Goal: Check status: Check status

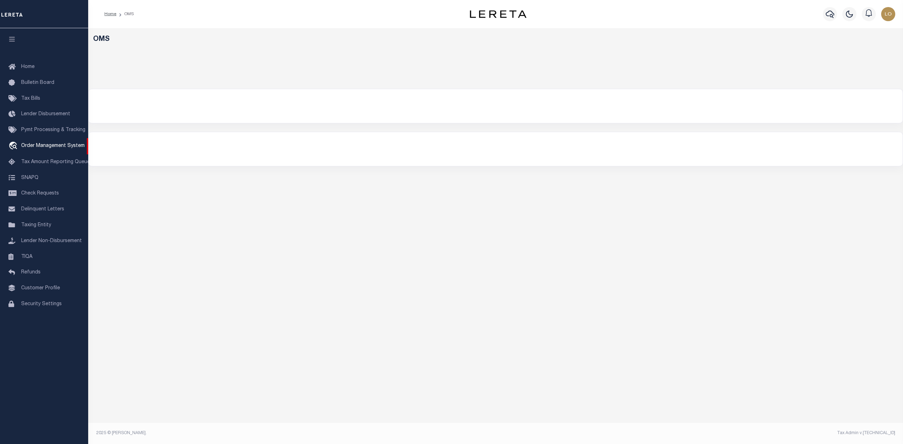
select select "200"
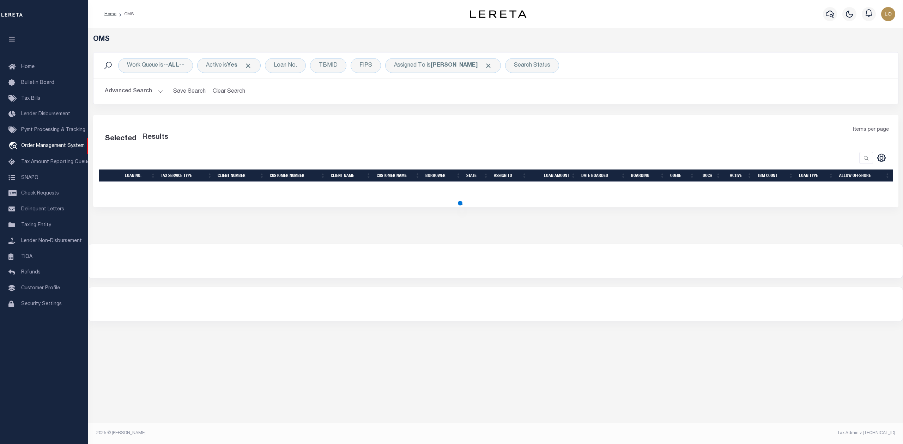
select select "200"
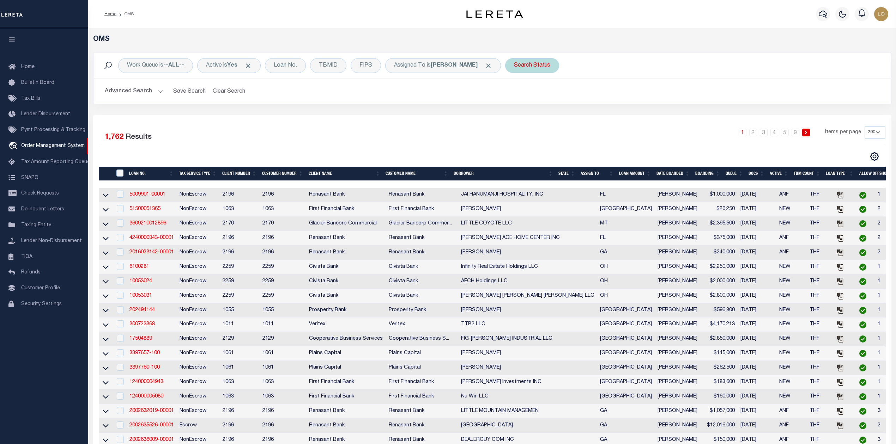
click at [533, 67] on div "Search Status" at bounding box center [532, 65] width 54 height 15
click at [535, 101] on select "Automated Search Bad Parcel Complete Duplicate Parcel High Dollar Reporting In …" at bounding box center [566, 99] width 104 height 13
select select "IP"
click at [514, 94] on select "Automated Search Bad Parcel Complete Duplicate Parcel High Dollar Reporting In …" at bounding box center [566, 99] width 104 height 13
click at [602, 119] on input "Apply" at bounding box center [607, 116] width 21 height 12
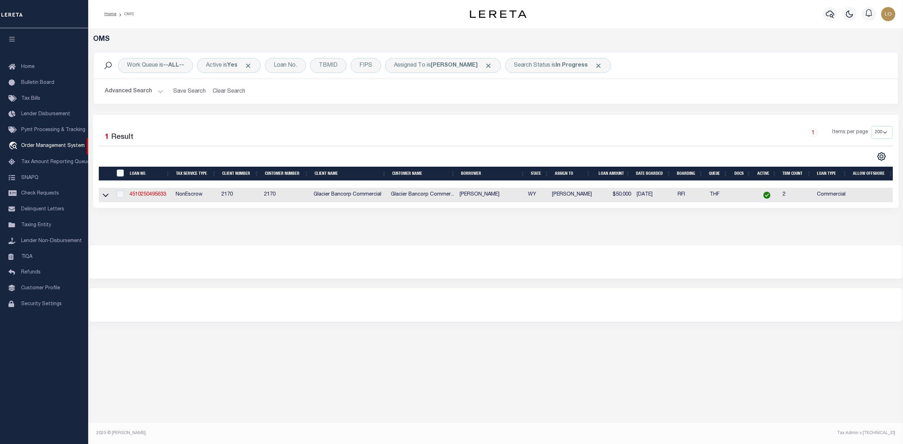
click at [285, 264] on div at bounding box center [496, 262] width 814 height 34
click at [522, 65] on div "Search Status is In Progress" at bounding box center [558, 65] width 106 height 15
select select "IP"
